Goal: Task Accomplishment & Management: Use online tool/utility

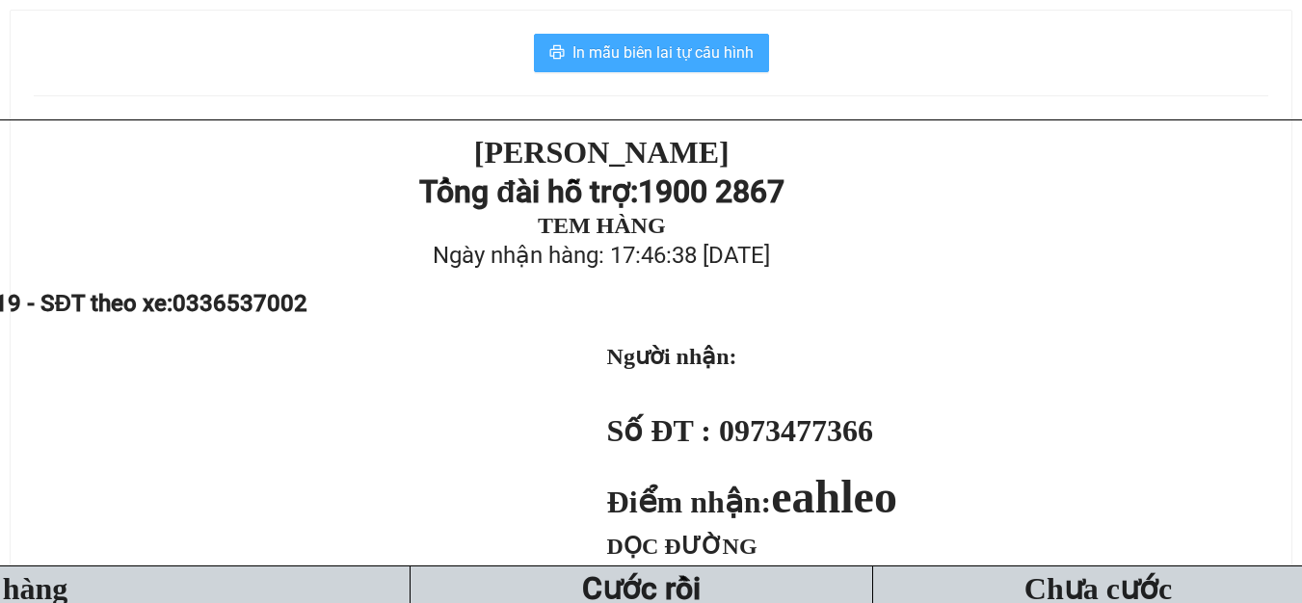
click at [614, 58] on span "In mẫu biên lai tự cấu hình" at bounding box center [663, 52] width 181 height 24
click at [652, 48] on span "In mẫu biên lai tự cấu hình" at bounding box center [663, 52] width 181 height 24
